Goal: Task Accomplishment & Management: Manage account settings

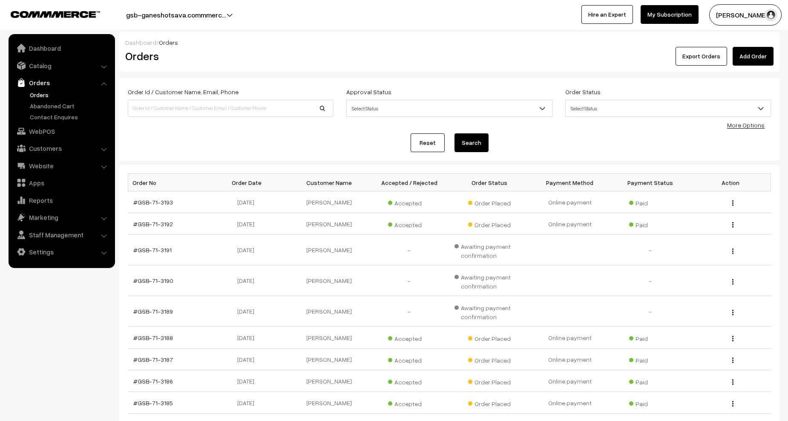
click at [45, 96] on link "Orders" at bounding box center [70, 94] width 84 height 9
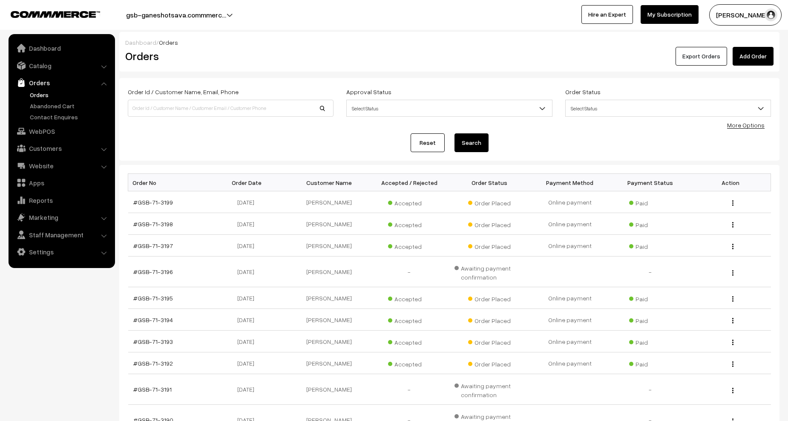
click at [693, 55] on button "Export Orders" at bounding box center [701, 56] width 52 height 19
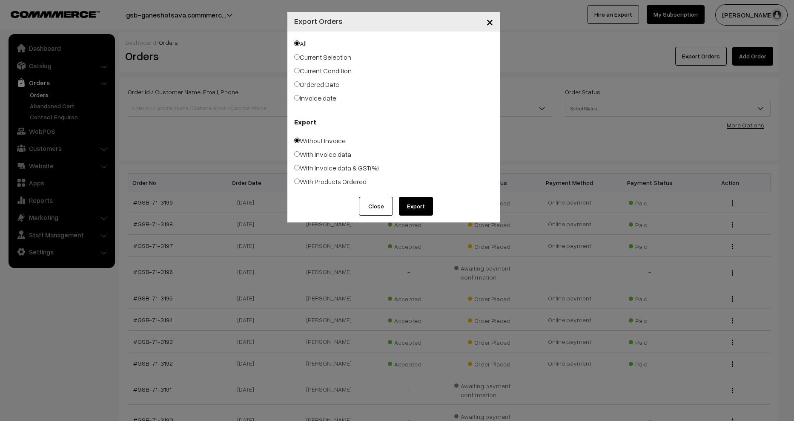
click at [316, 180] on label "With Products Ordered" at bounding box center [330, 181] width 72 height 10
click at [300, 180] on input "With Products Ordered" at bounding box center [297, 181] width 6 height 6
radio input "true"
click at [407, 204] on button "Export" at bounding box center [416, 206] width 34 height 19
click at [379, 211] on button "Close" at bounding box center [376, 206] width 34 height 19
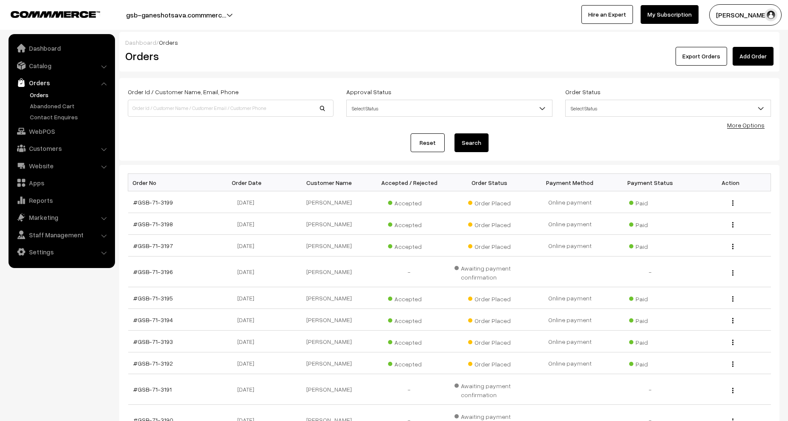
click at [34, 94] on link "Orders" at bounding box center [70, 94] width 84 height 9
click at [41, 106] on link "Abandoned Cart" at bounding box center [70, 105] width 84 height 9
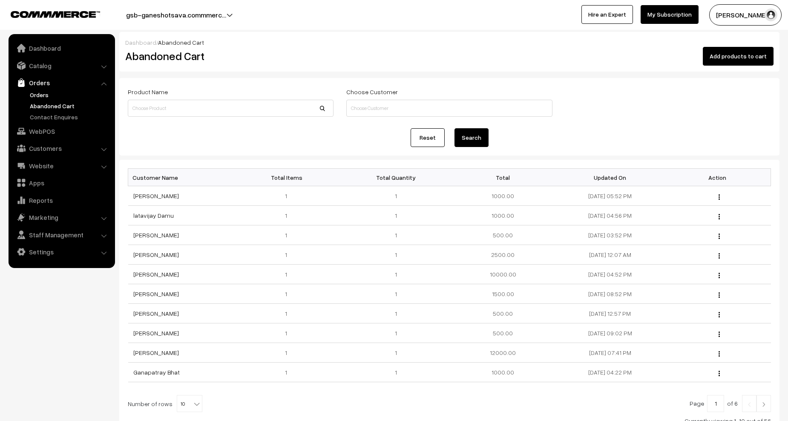
click at [37, 95] on link "Orders" at bounding box center [70, 94] width 84 height 9
